Goal: Task Accomplishment & Management: Use online tool/utility

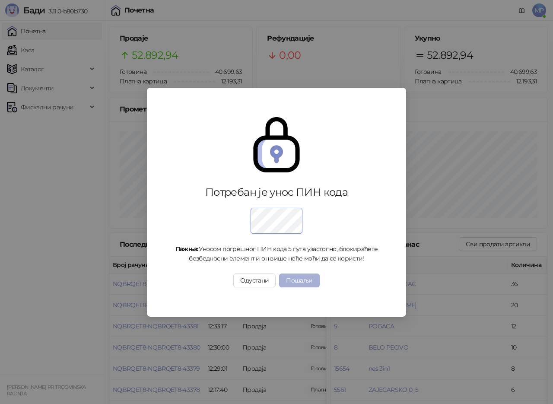
click at [296, 282] on button "Пошаљи" at bounding box center [299, 280] width 40 height 14
click at [287, 279] on button "Пошаљи" at bounding box center [299, 280] width 40 height 14
click at [287, 277] on button "Пошаљи" at bounding box center [299, 280] width 40 height 14
click at [299, 280] on button "Пошаљи" at bounding box center [299, 280] width 40 height 14
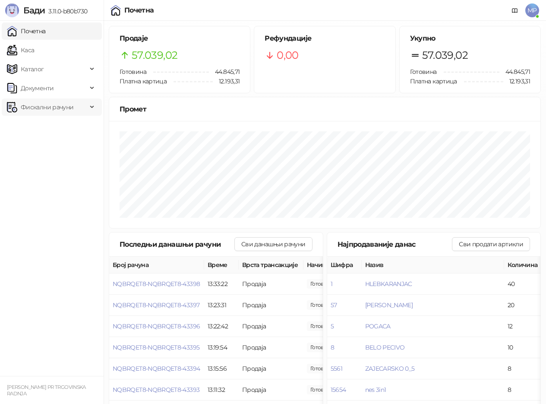
click at [51, 106] on span "Фискални рачуни" at bounding box center [47, 106] width 53 height 17
click at [37, 127] on link "Издати рачуни" at bounding box center [39, 125] width 58 height 17
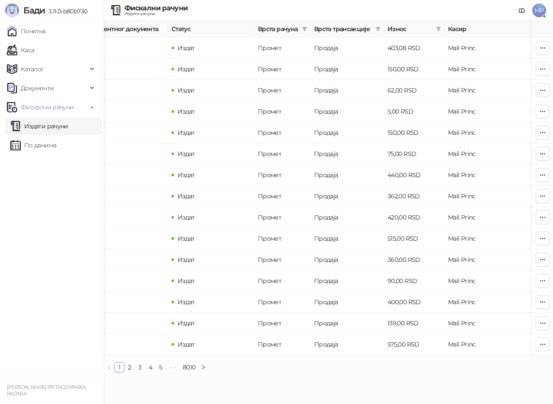
scroll to position [0, 211]
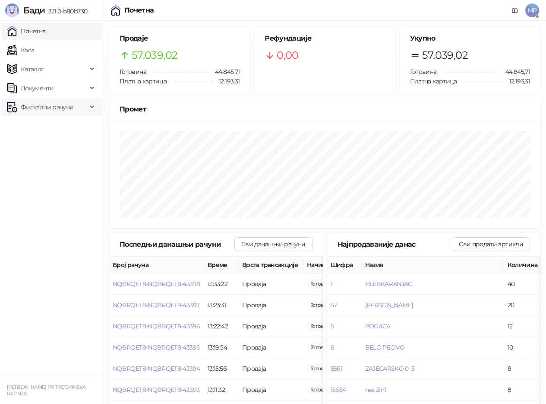
click at [47, 104] on span "Фискални рачуни" at bounding box center [47, 106] width 53 height 17
click at [41, 123] on link "Издати рачуни" at bounding box center [39, 125] width 58 height 17
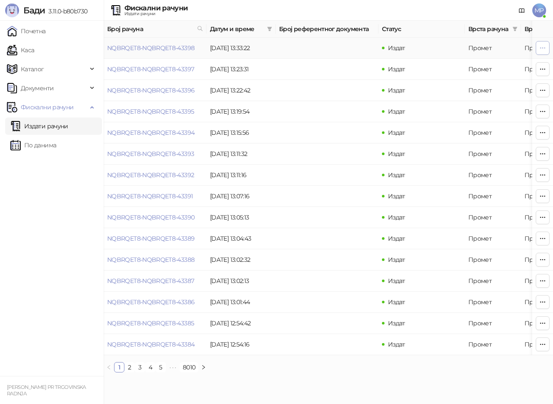
click at [544, 47] on icon "button" at bounding box center [542, 47] width 5 height 0
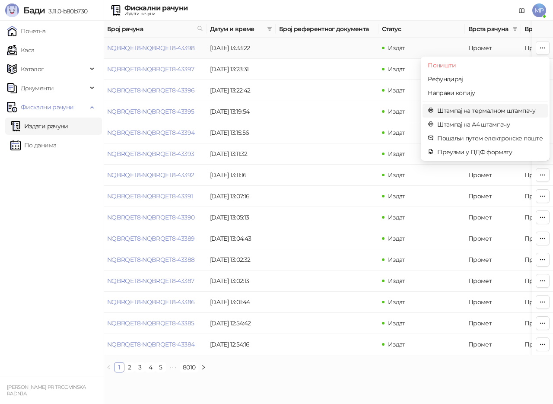
click at [461, 110] on span "Штампај на термалном штампачу" at bounding box center [489, 110] width 105 height 9
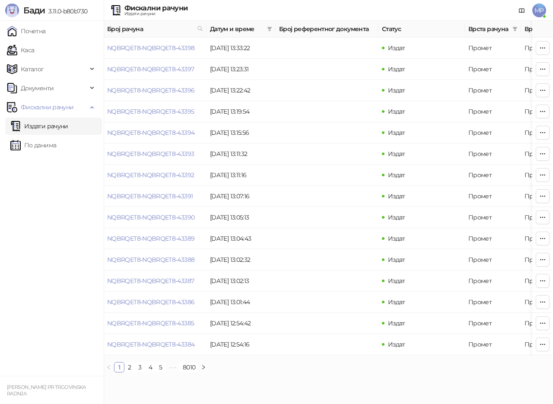
click at [540, 8] on span "MP" at bounding box center [539, 10] width 14 height 14
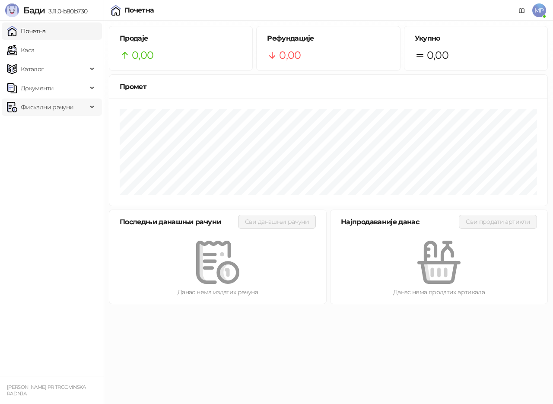
click at [53, 107] on span "Фискални рачуни" at bounding box center [47, 106] width 53 height 17
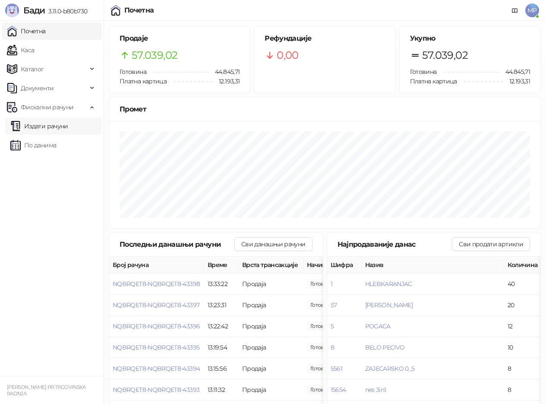
click at [21, 124] on link "Издати рачуни" at bounding box center [39, 125] width 58 height 17
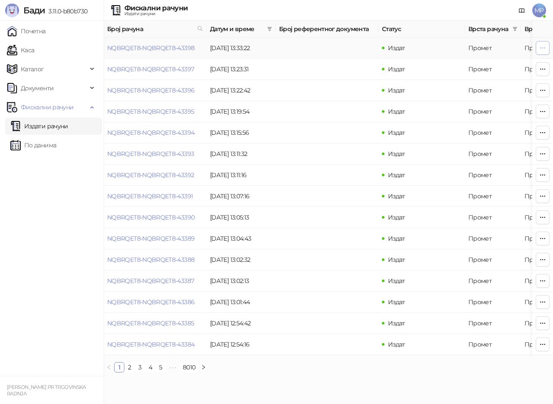
click at [541, 47] on icon "button" at bounding box center [542, 47] width 7 height 7
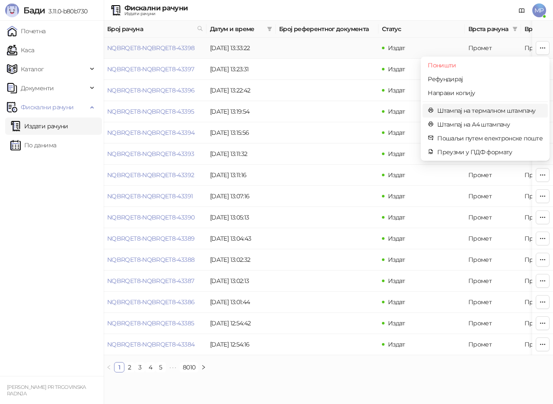
click at [461, 109] on span "Штампај на термалном штампачу" at bounding box center [489, 110] width 105 height 9
